Goal: Task Accomplishment & Management: Manage account settings

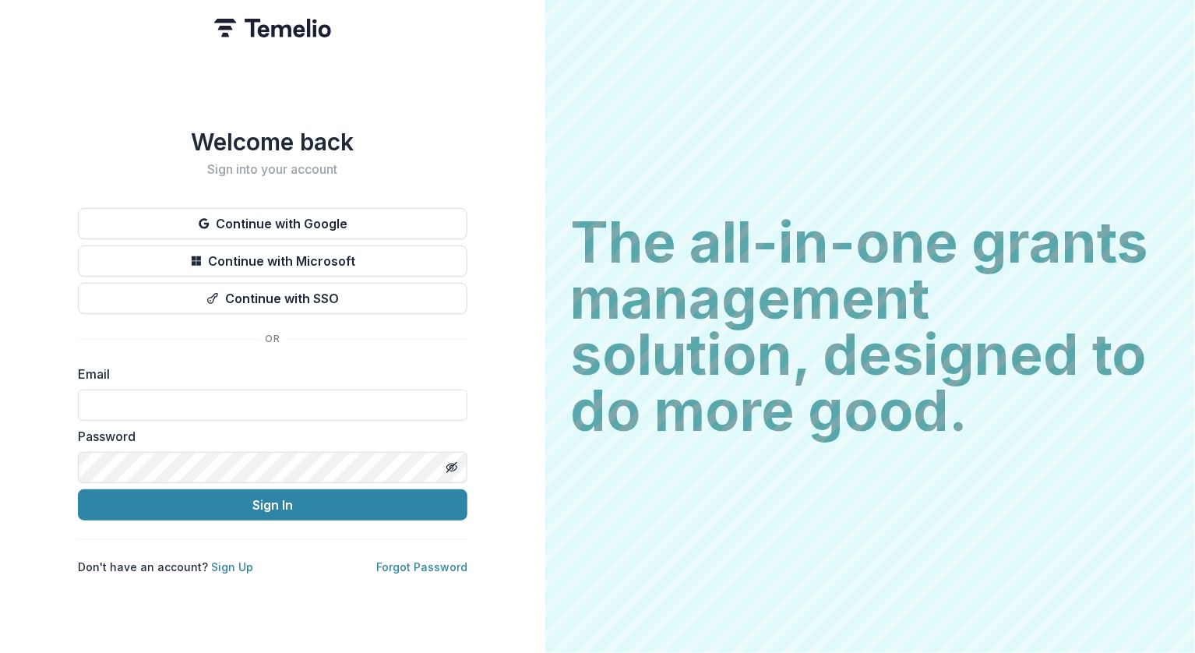
type input "**********"
click at [273, 499] on button "Sign In" at bounding box center [273, 504] width 390 height 31
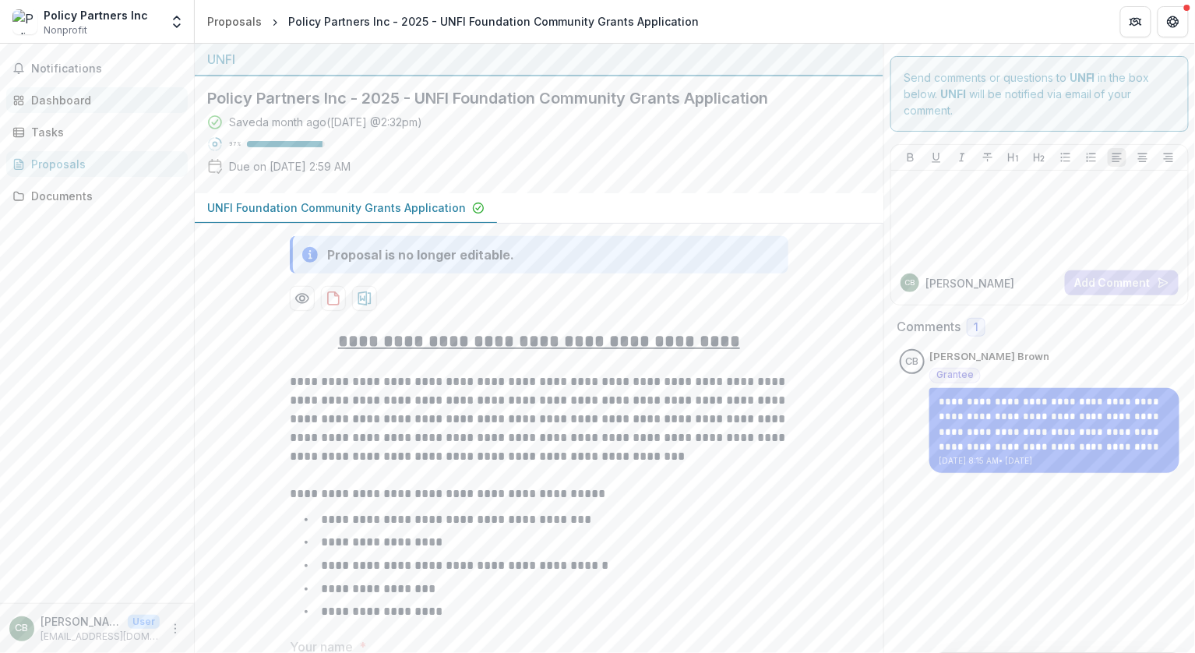
click at [75, 97] on div "Dashboard" at bounding box center [103, 100] width 144 height 16
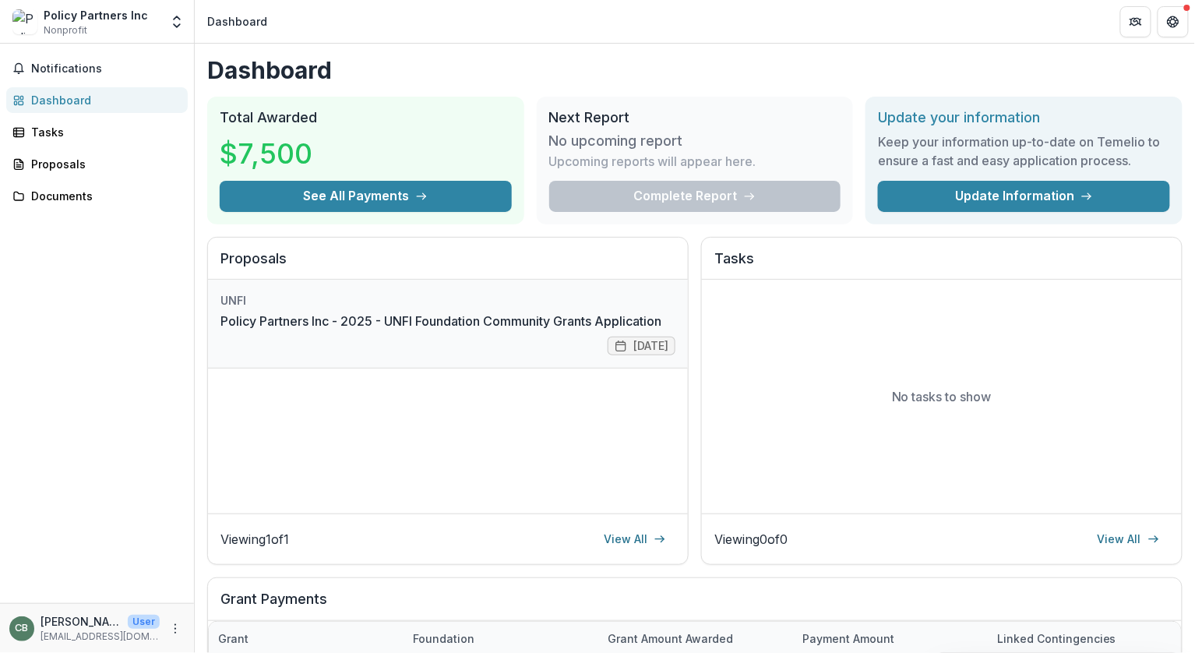
click at [349, 319] on link "Policy Partners Inc - 2025 - UNFI Foundation Community Grants Application" at bounding box center [440, 321] width 441 height 19
click at [350, 319] on link "Policy Partners Inc - 2025 - UNFI Foundation Community Grants Application" at bounding box center [440, 321] width 441 height 19
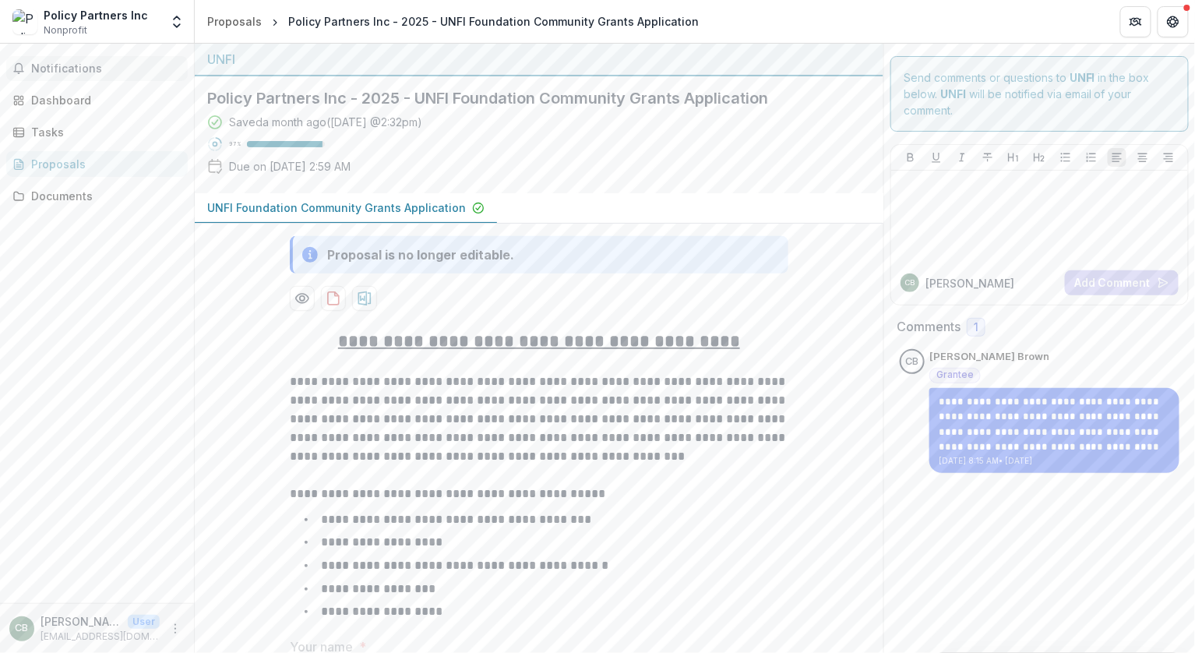
click at [70, 65] on span "Notifications" at bounding box center [106, 68] width 150 height 13
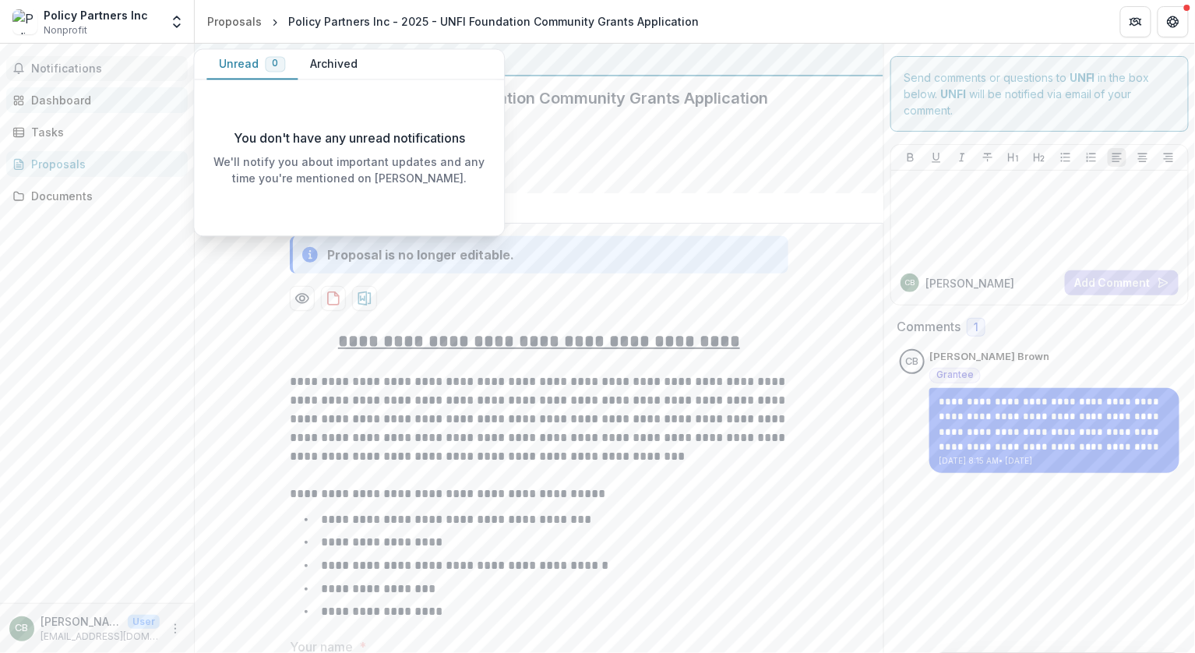
click at [69, 104] on div "Dashboard" at bounding box center [103, 100] width 144 height 16
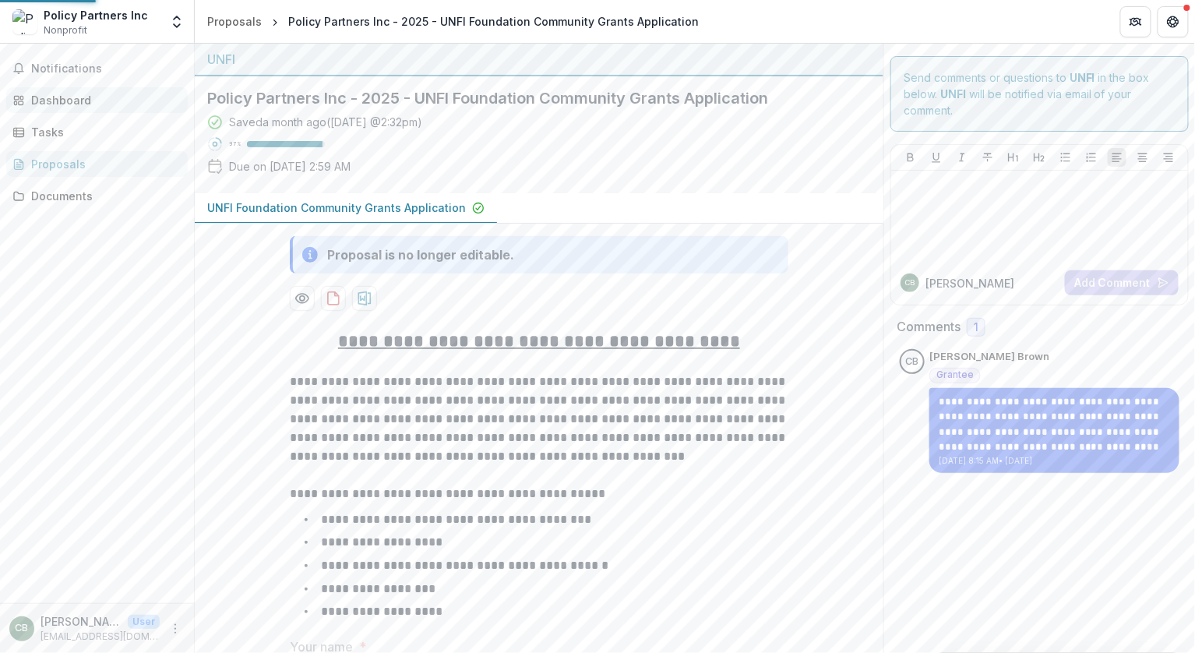
click at [67, 100] on div "Dashboard" at bounding box center [103, 100] width 144 height 16
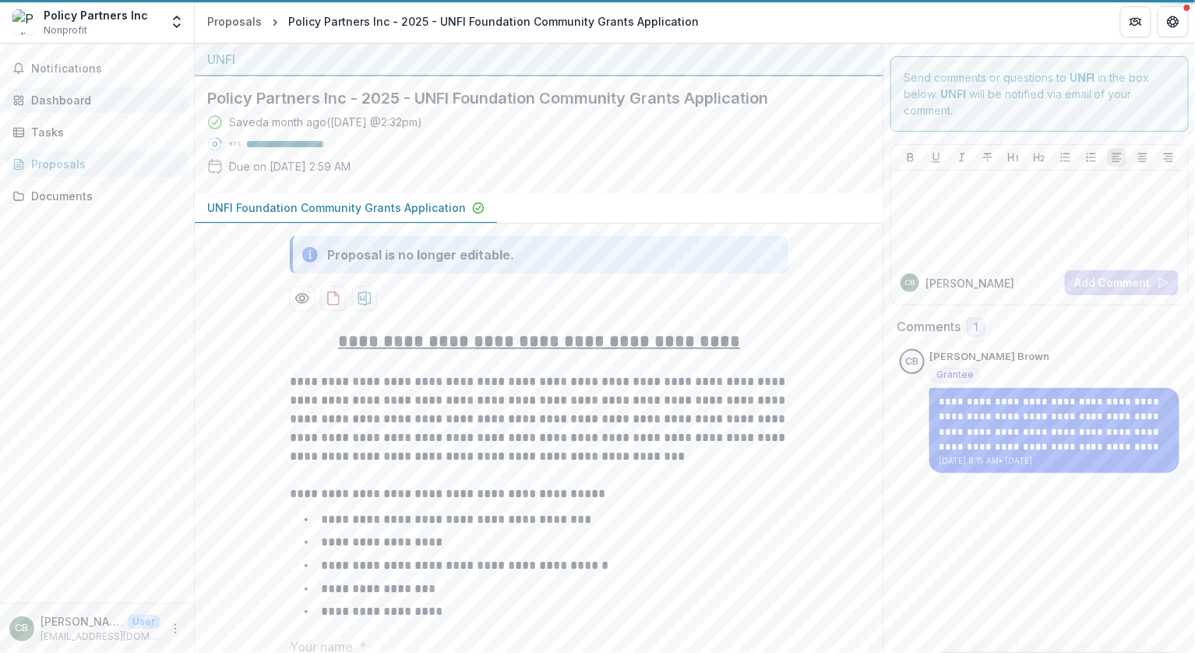
click at [67, 101] on div "Dashboard" at bounding box center [103, 100] width 144 height 16
click at [66, 100] on div "Dashboard" at bounding box center [103, 100] width 144 height 16
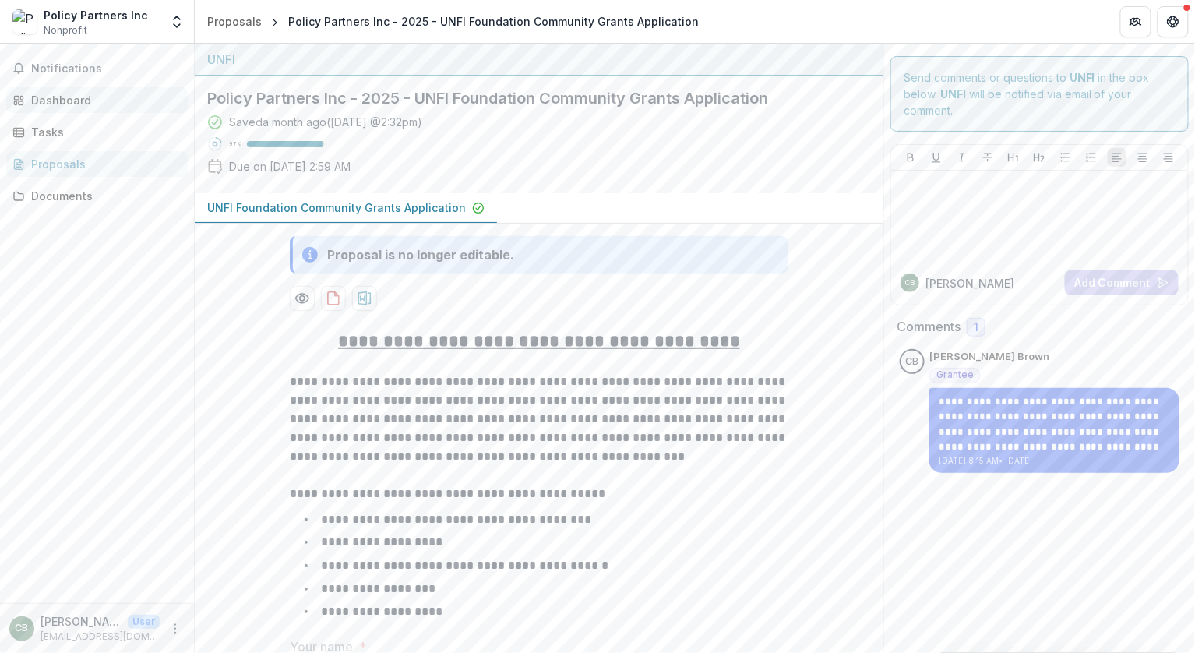
click at [66, 98] on div "Dashboard" at bounding box center [103, 100] width 144 height 16
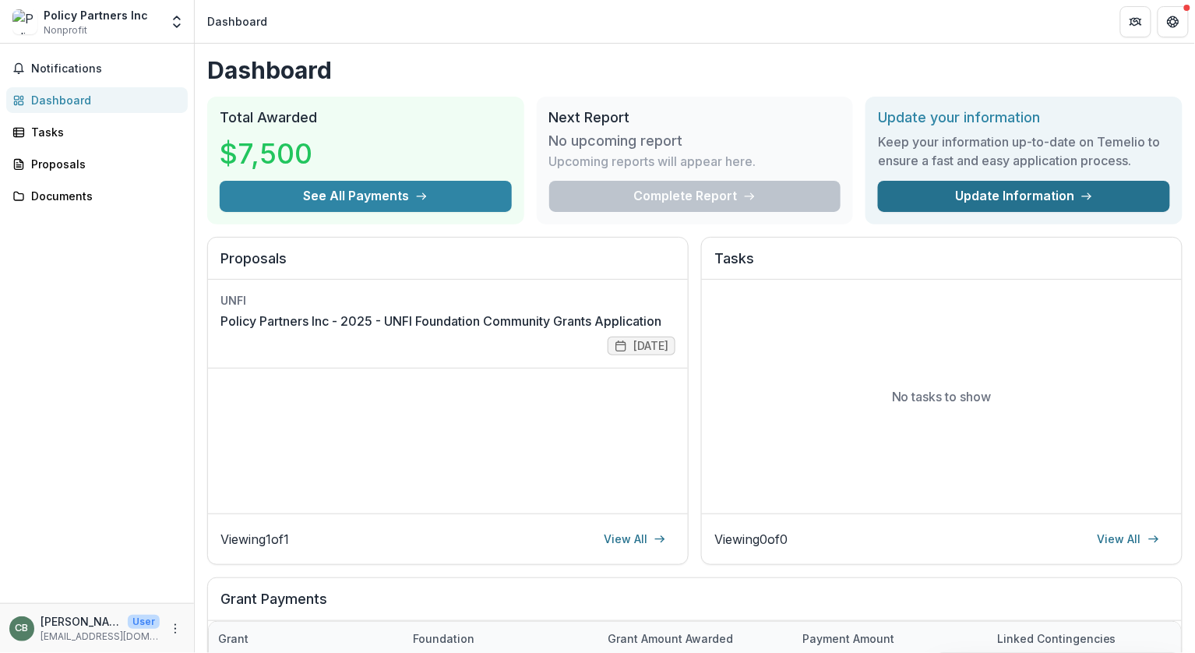
click at [1066, 190] on link "Update Information" at bounding box center [1024, 196] width 292 height 31
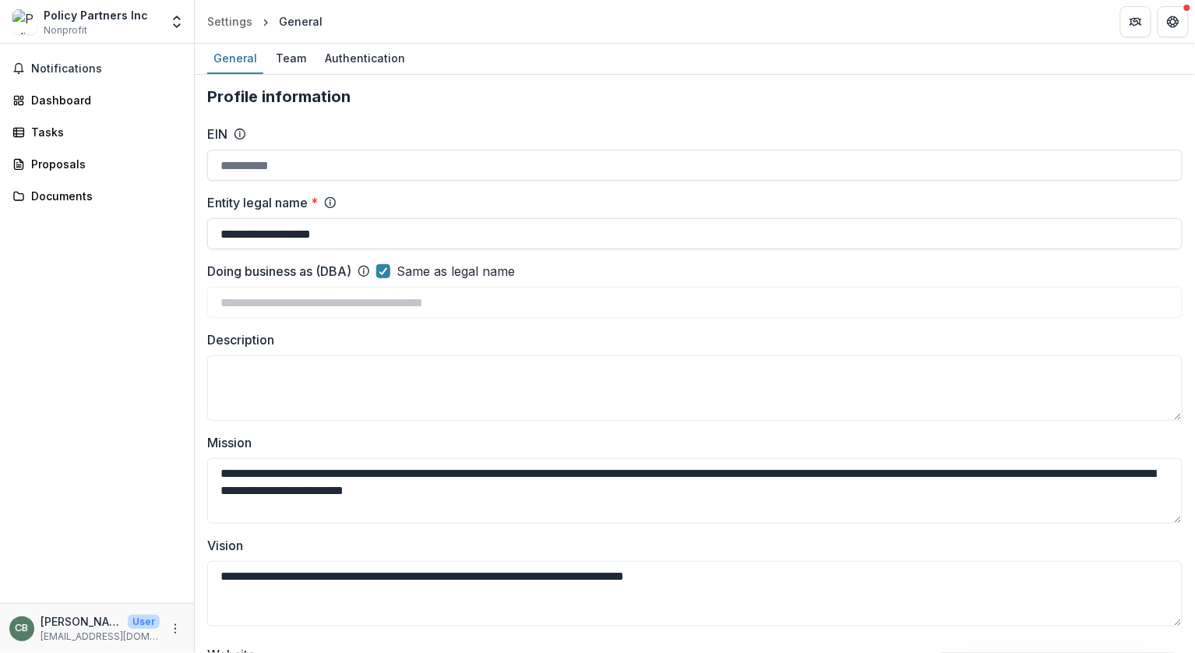
type input "**********"
click at [73, 72] on span "Notifications" at bounding box center [106, 68] width 150 height 13
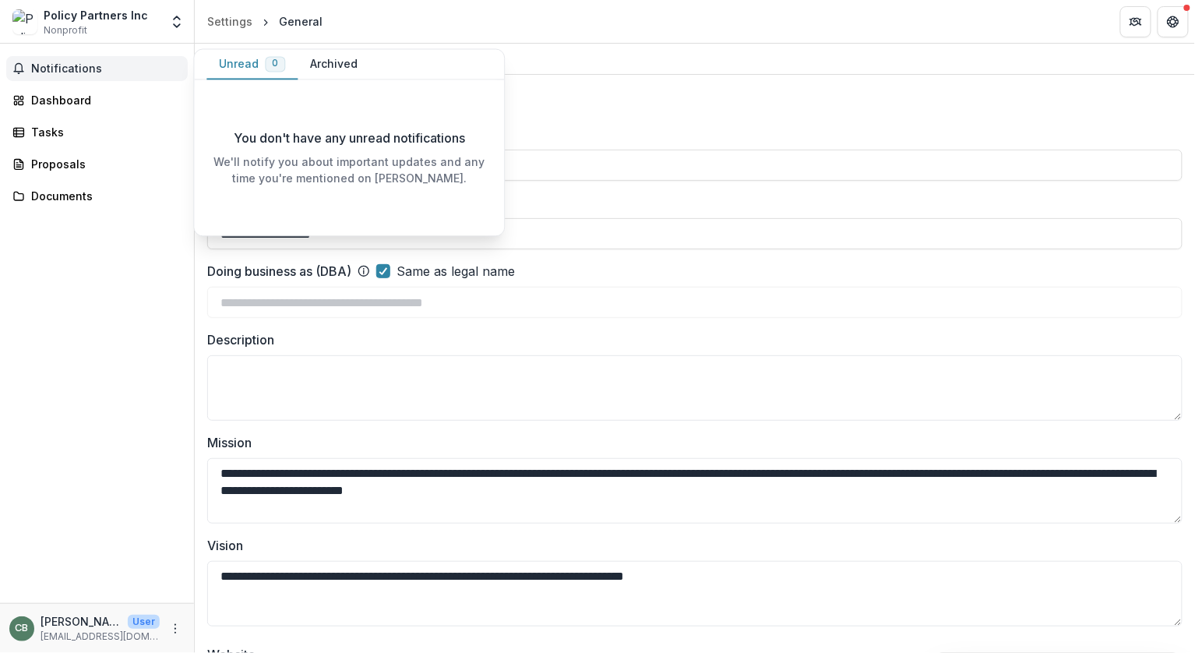
click at [73, 72] on span "Notifications" at bounding box center [106, 68] width 150 height 13
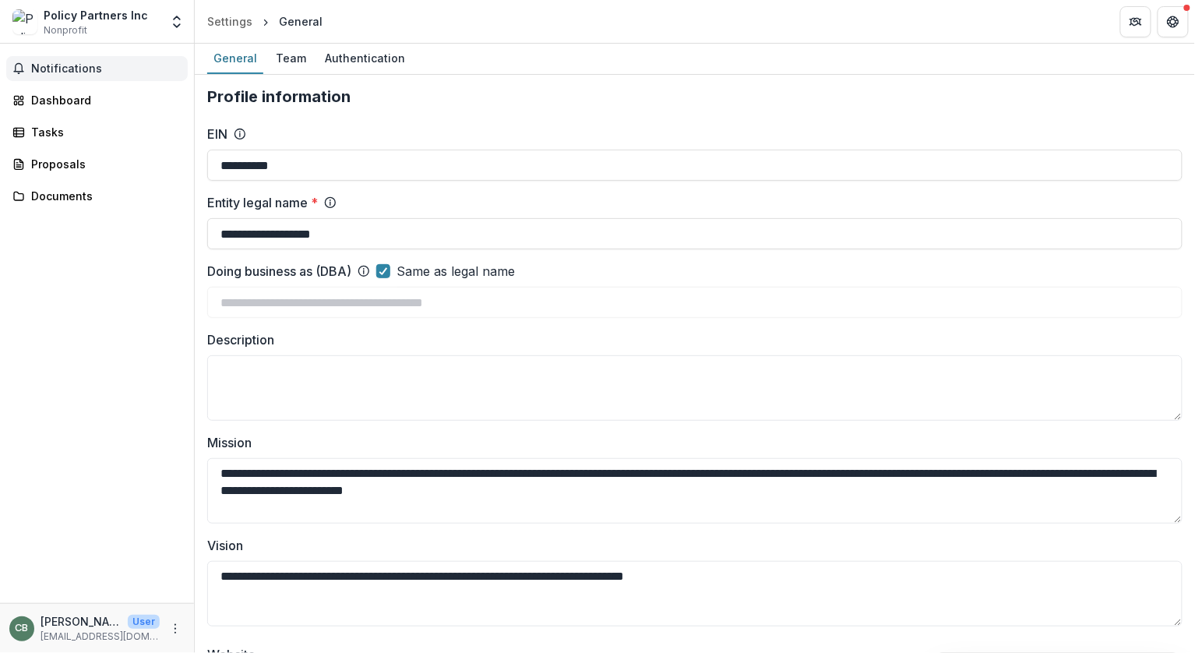
click at [73, 72] on span "Notifications" at bounding box center [106, 68] width 150 height 13
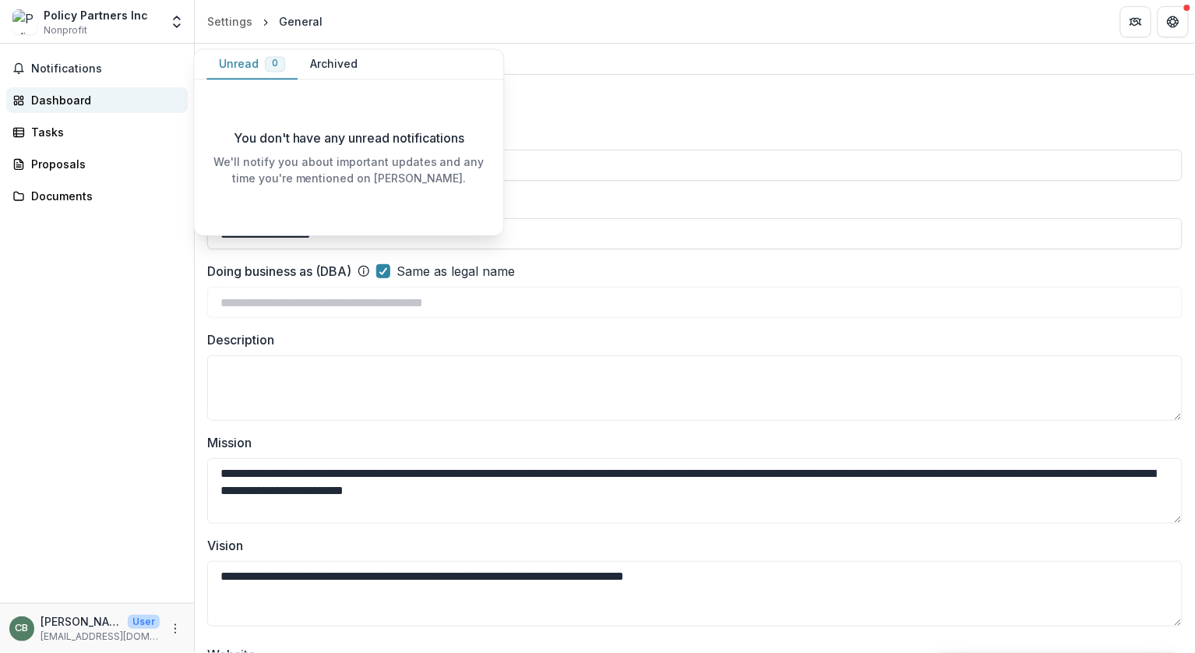
click at [72, 104] on div "Dashboard" at bounding box center [103, 100] width 144 height 16
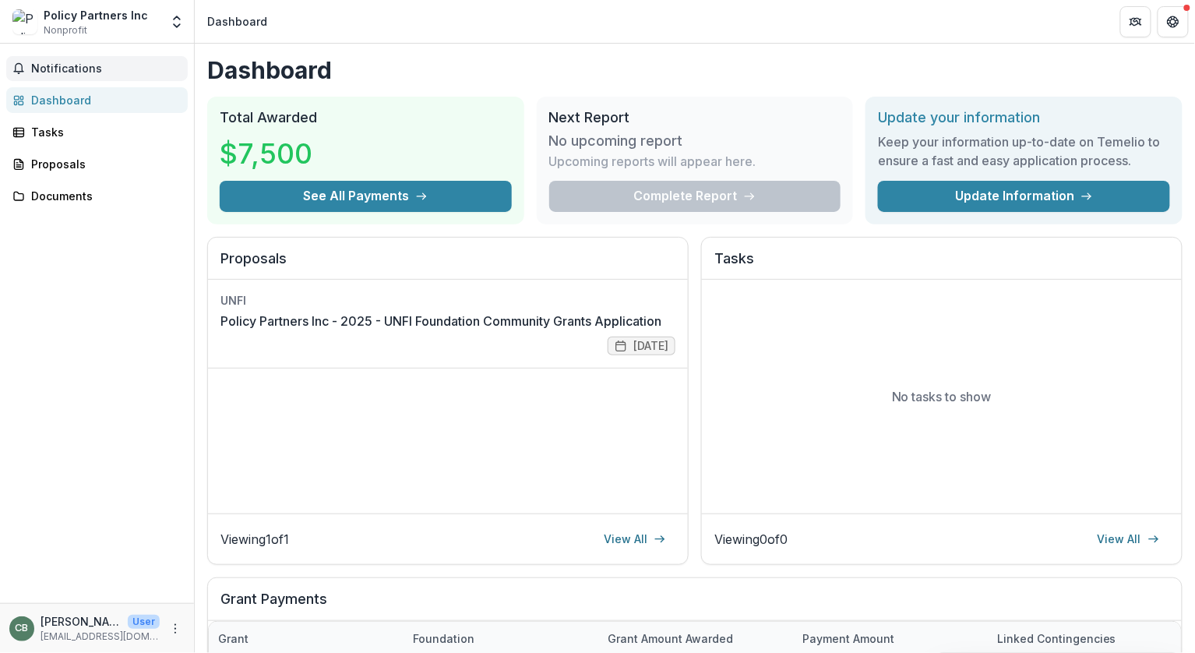
click at [62, 65] on span "Notifications" at bounding box center [106, 68] width 150 height 13
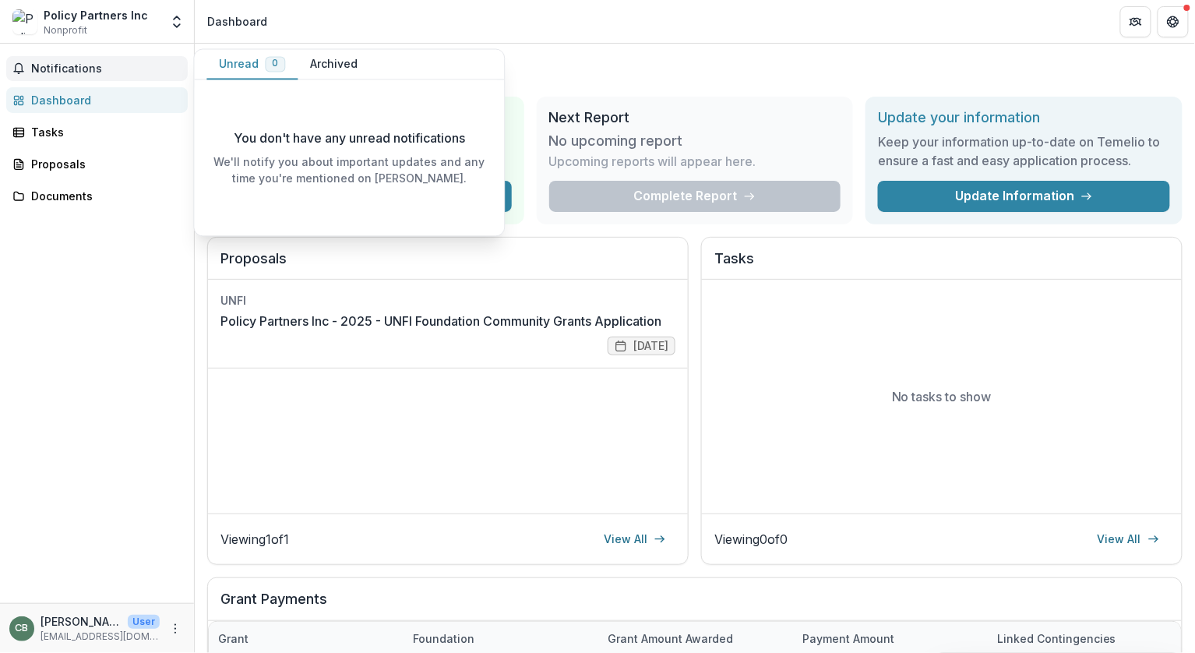
click at [66, 104] on div "Dashboard" at bounding box center [103, 100] width 144 height 16
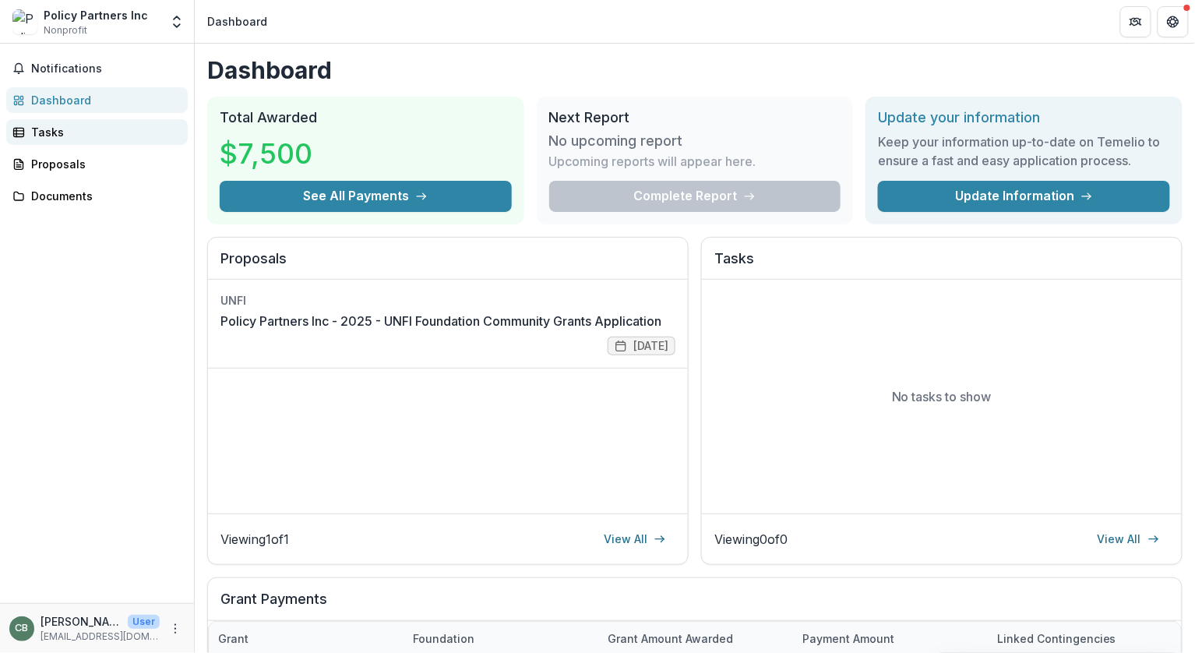
click at [51, 128] on div "Tasks" at bounding box center [103, 132] width 144 height 16
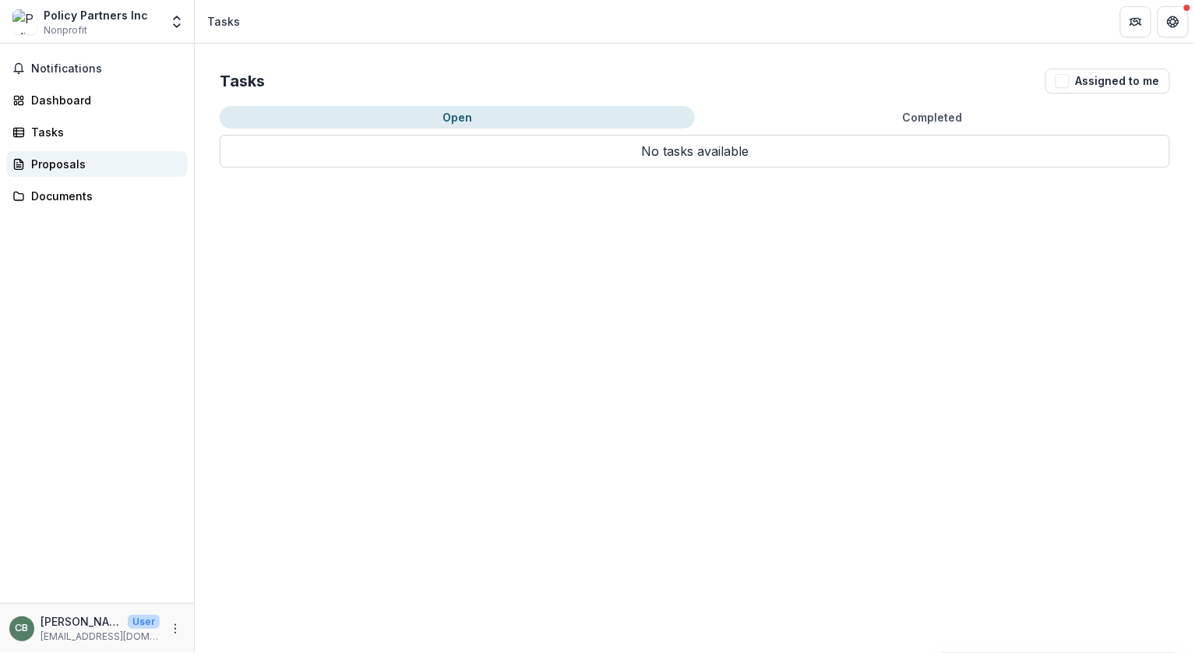
click at [62, 160] on div "Proposals" at bounding box center [103, 164] width 144 height 16
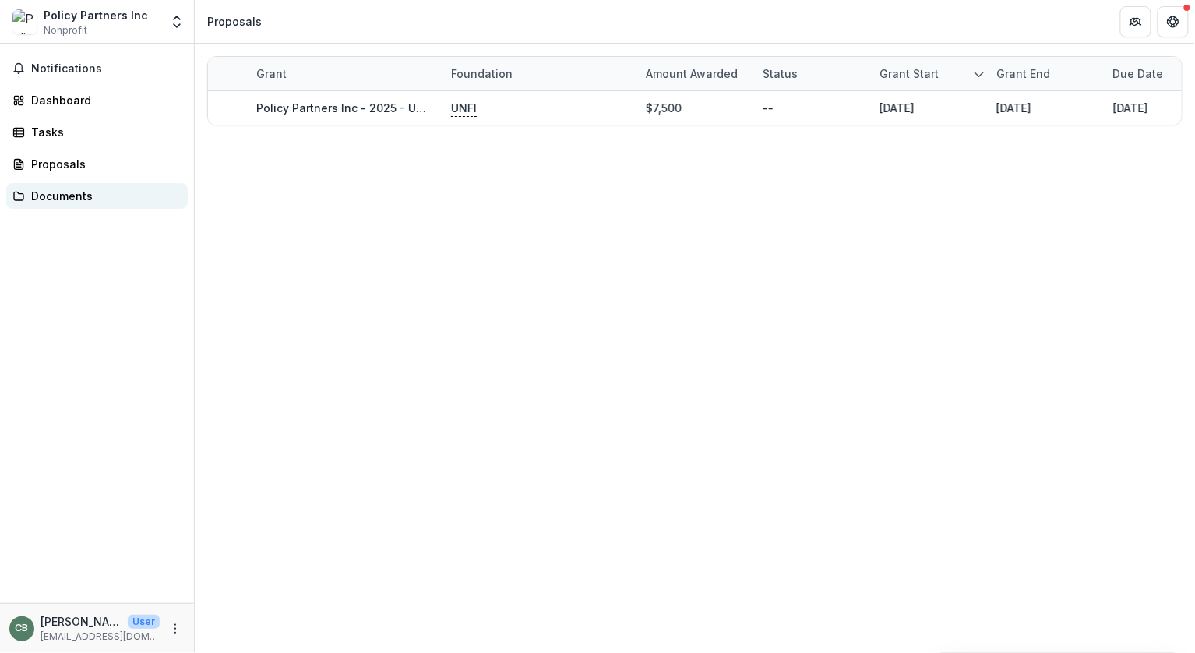
click at [67, 194] on div "Documents" at bounding box center [103, 196] width 144 height 16
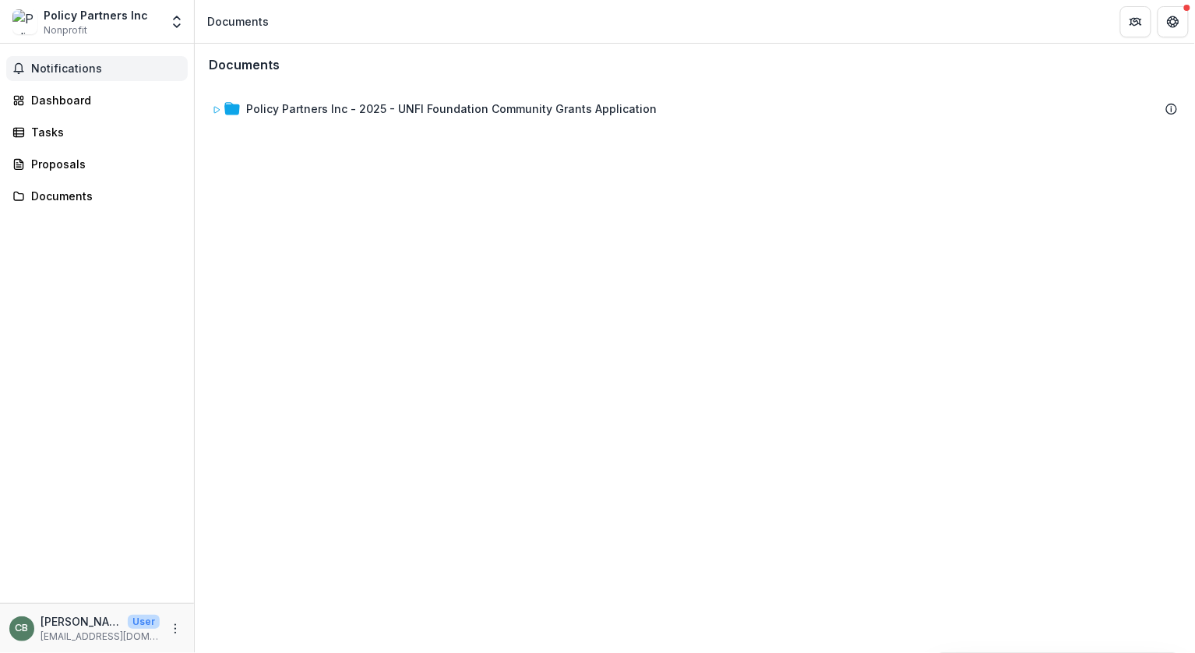
click at [87, 66] on span "Notifications" at bounding box center [106, 68] width 150 height 13
click at [58, 100] on div "Dashboard" at bounding box center [103, 100] width 144 height 16
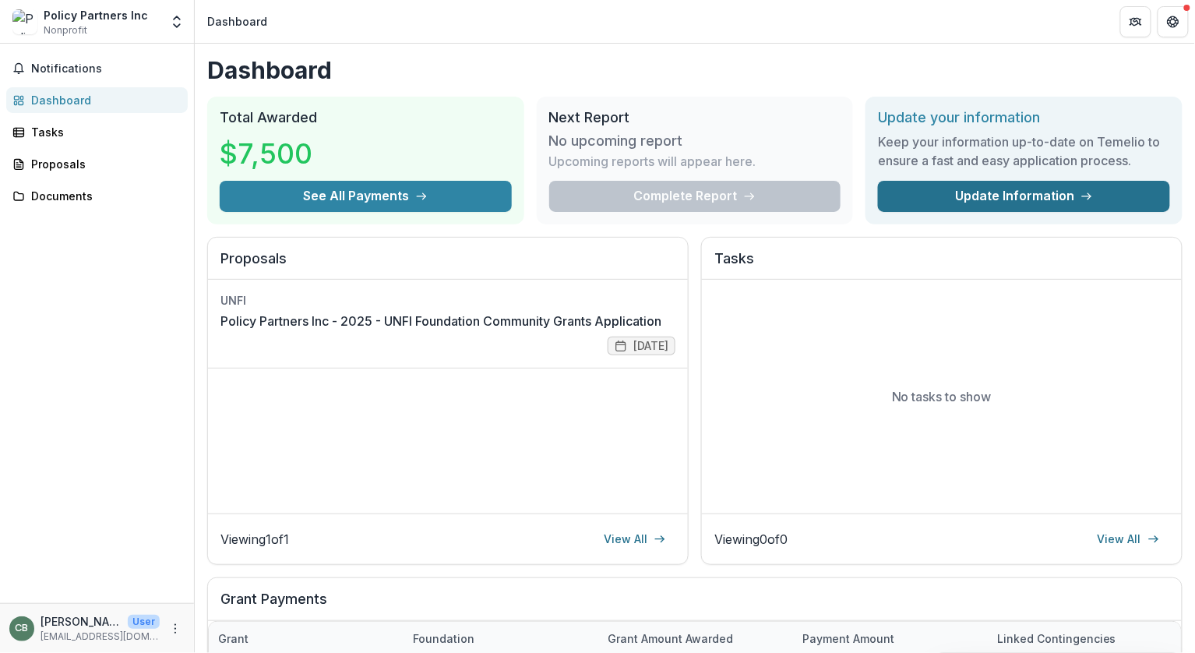
click at [958, 203] on link "Update Information" at bounding box center [1024, 196] width 292 height 31
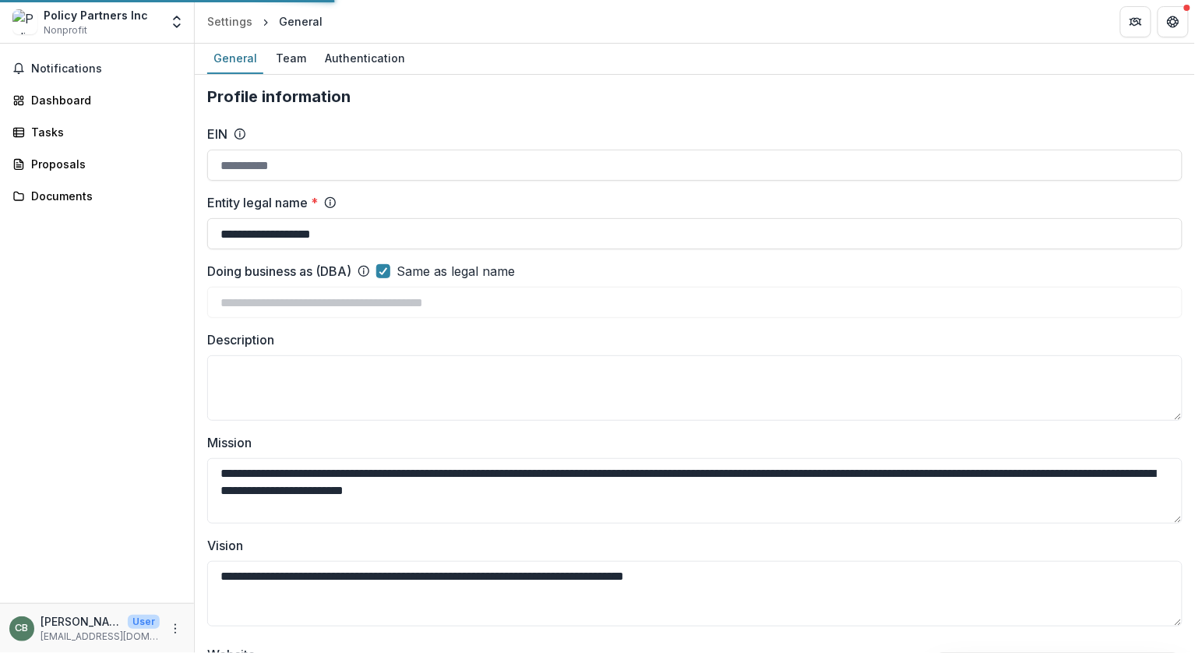
type input "**********"
click at [291, 59] on div "Team" at bounding box center [291, 58] width 43 height 23
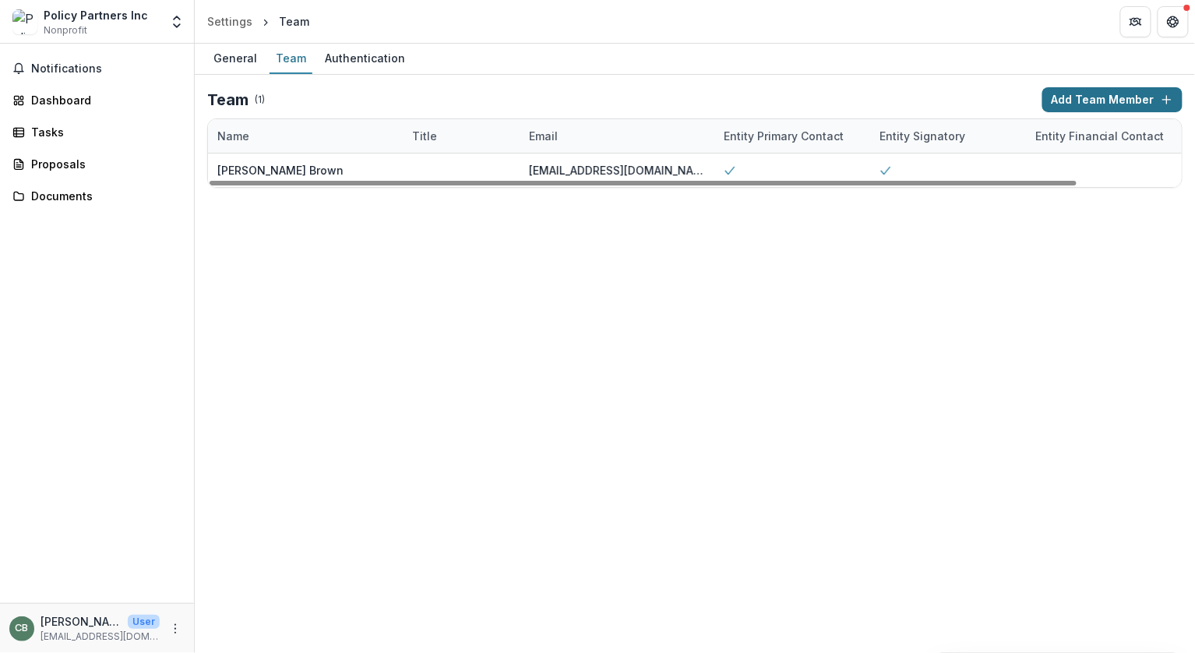
click at [1080, 100] on button "Add Team Member" at bounding box center [1112, 99] width 140 height 25
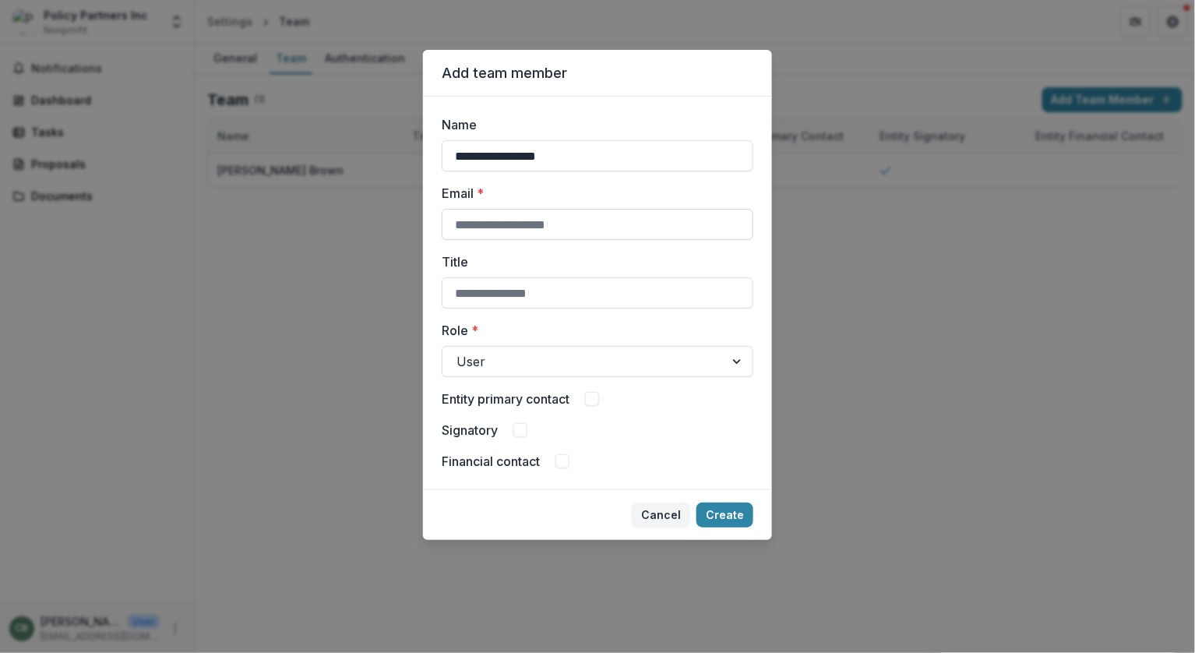
type input "**********"
click at [495, 222] on input "Email *" at bounding box center [598, 224] width 312 height 31
click at [518, 226] on input "Email *" at bounding box center [598, 224] width 312 height 31
paste input "**********"
type input "**********"
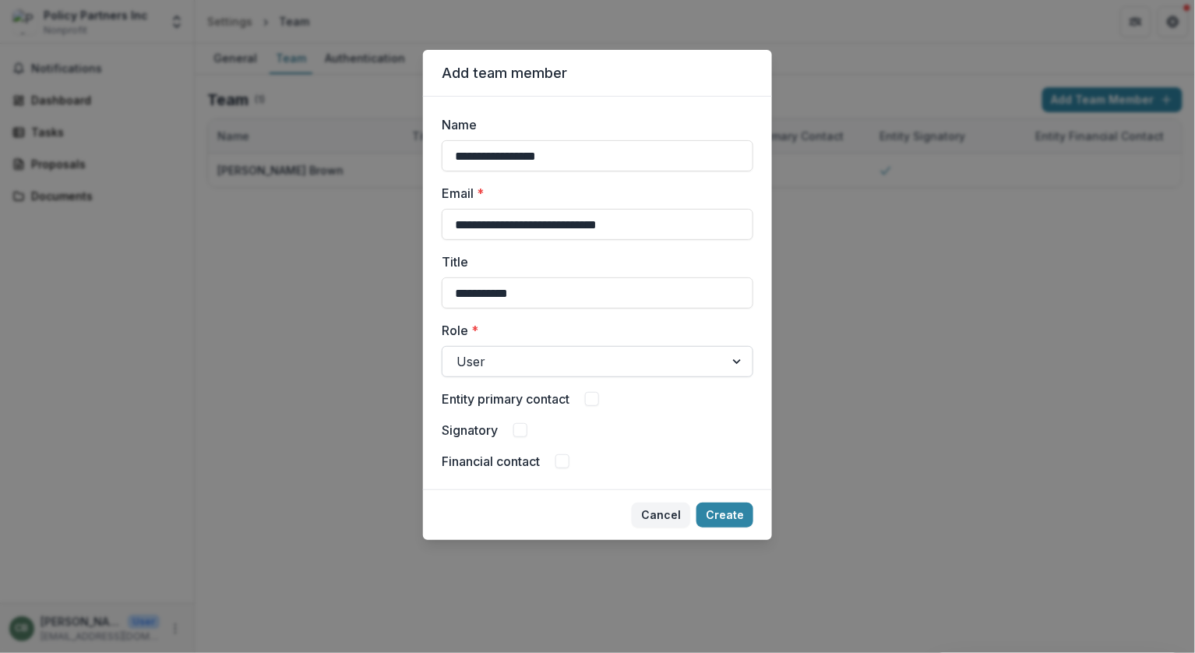
type input "**********"
click at [733, 362] on div at bounding box center [738, 362] width 28 height 30
click at [760, 377] on div "**********" at bounding box center [597, 293] width 349 height 393
click at [730, 515] on button "Create" at bounding box center [724, 514] width 57 height 25
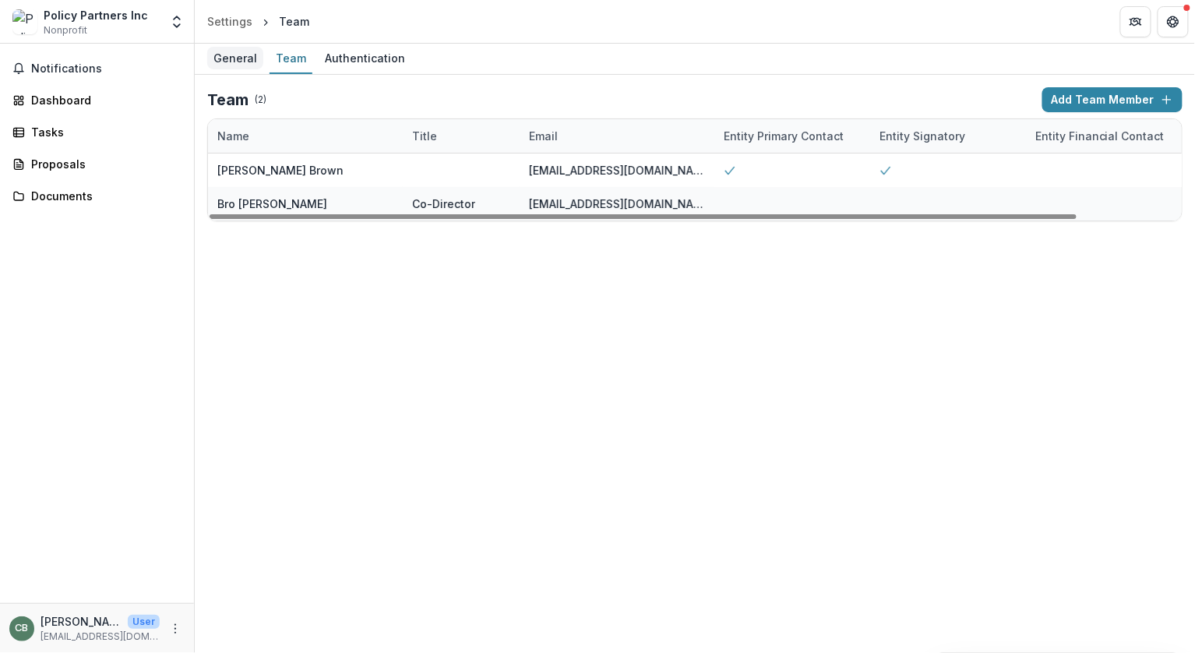
click at [243, 55] on div "General" at bounding box center [235, 58] width 56 height 23
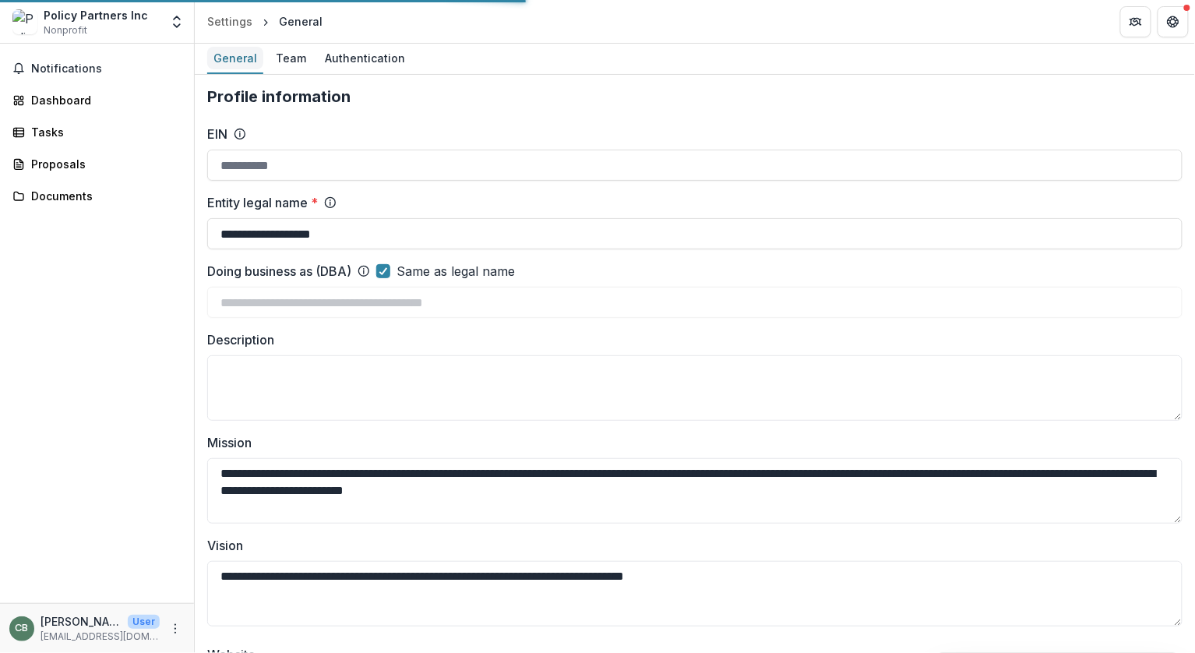
type input "**********"
click at [290, 56] on div "Team" at bounding box center [291, 58] width 43 height 23
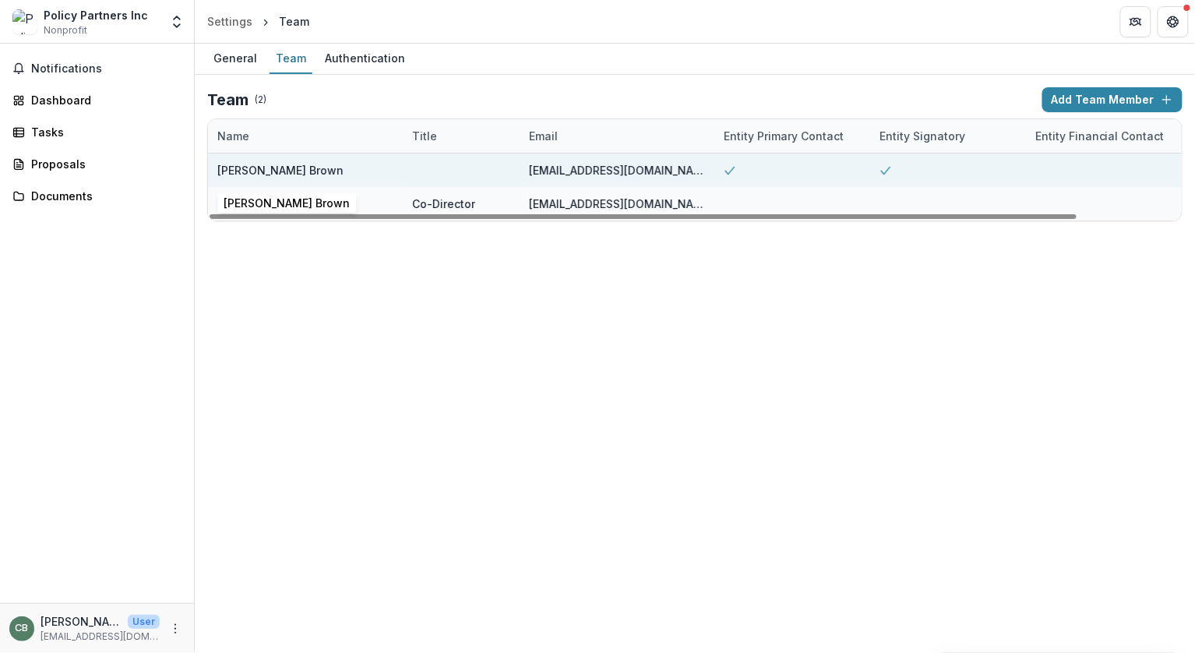
click at [298, 164] on div "[PERSON_NAME] Brown" at bounding box center [280, 170] width 126 height 16
click at [298, 168] on div "[PERSON_NAME] Brown" at bounding box center [280, 170] width 126 height 16
click at [300, 173] on div "[PERSON_NAME] Brown" at bounding box center [280, 170] width 126 height 16
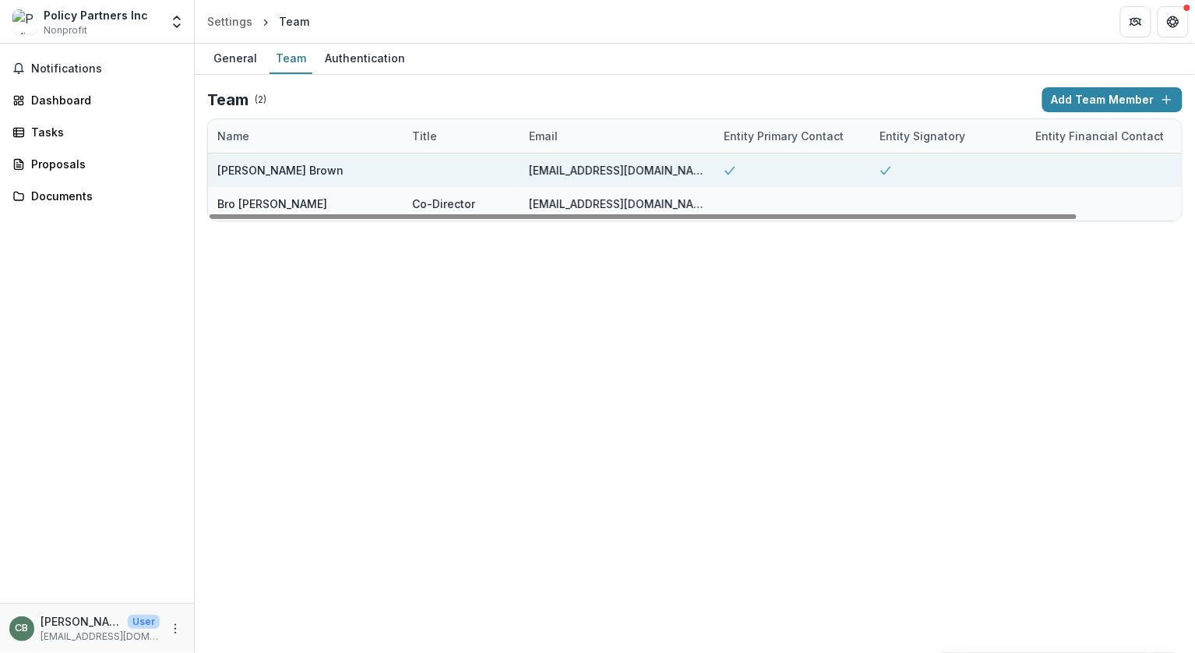
click at [234, 174] on div "[PERSON_NAME] Brown" at bounding box center [280, 170] width 126 height 16
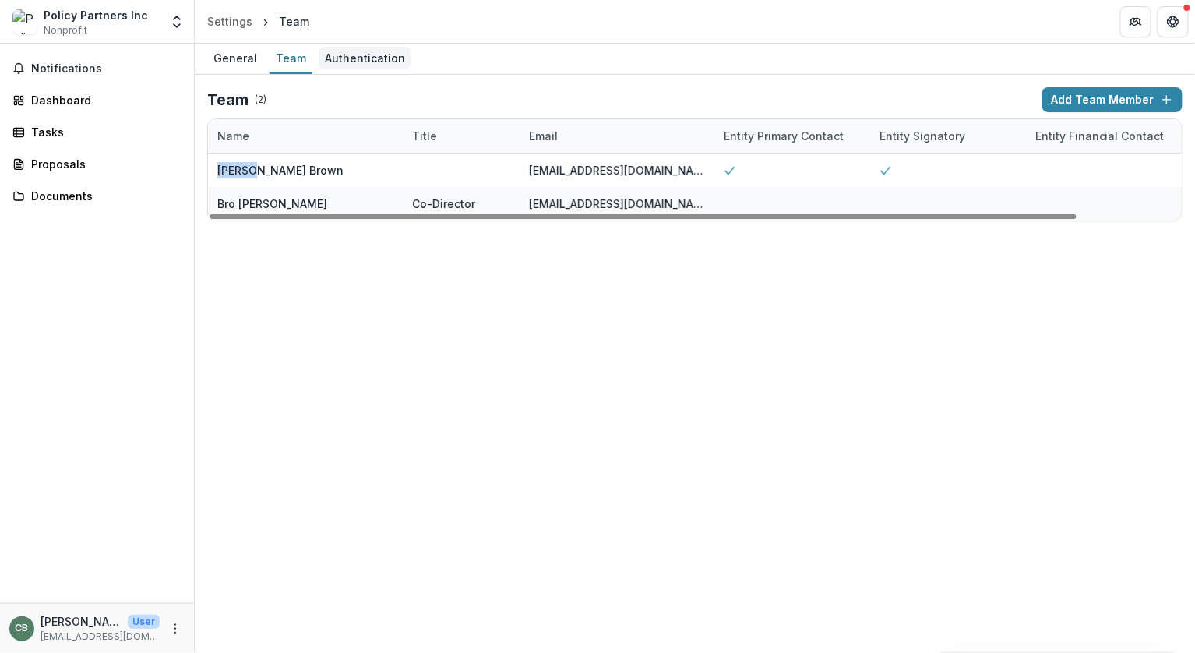
click at [365, 55] on div "Authentication" at bounding box center [365, 58] width 93 height 23
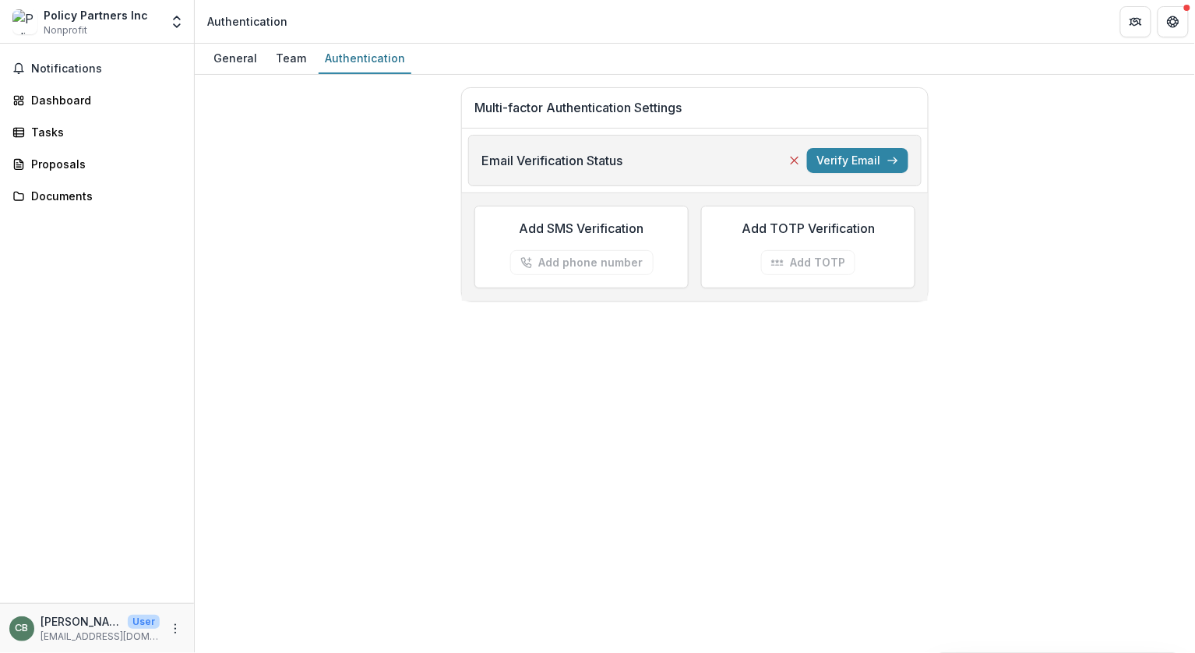
click at [89, 623] on p "[PERSON_NAME] Brown" at bounding box center [81, 621] width 81 height 16
click at [173, 633] on icon "More" at bounding box center [175, 628] width 12 height 12
click at [238, 602] on link "Settings" at bounding box center [278, 596] width 167 height 26
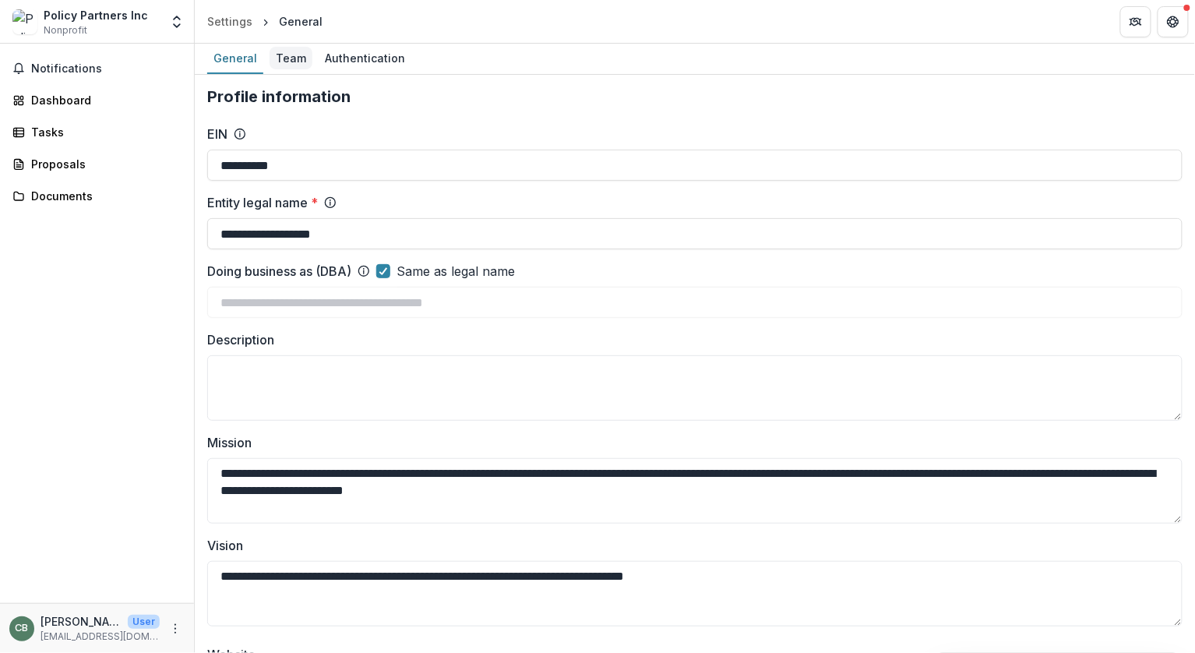
click at [290, 59] on div "Team" at bounding box center [291, 58] width 43 height 23
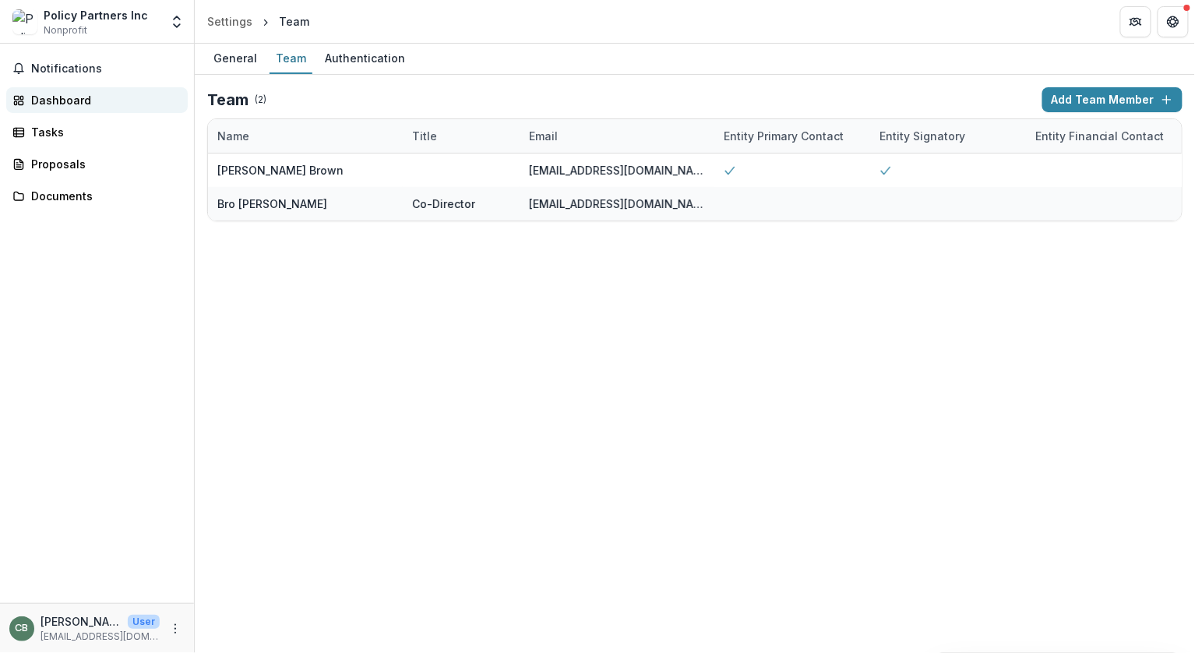
click at [61, 103] on div "Dashboard" at bounding box center [103, 100] width 144 height 16
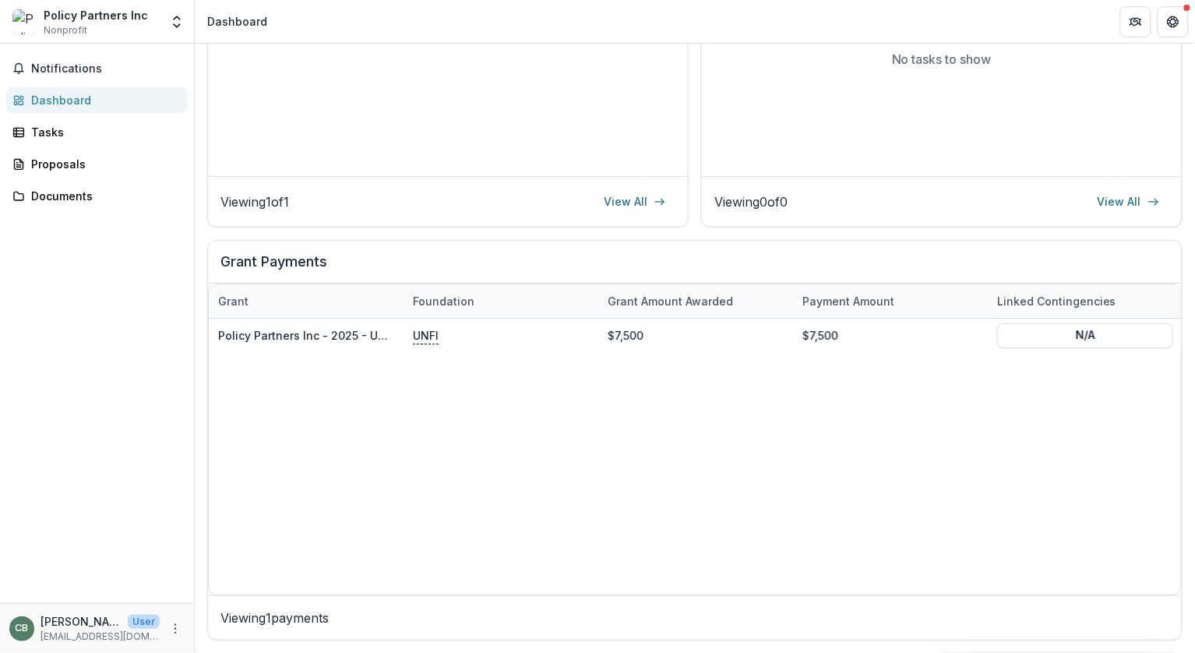
scroll to position [337, 0]
